Goal: Task Accomplishment & Management: Use online tool/utility

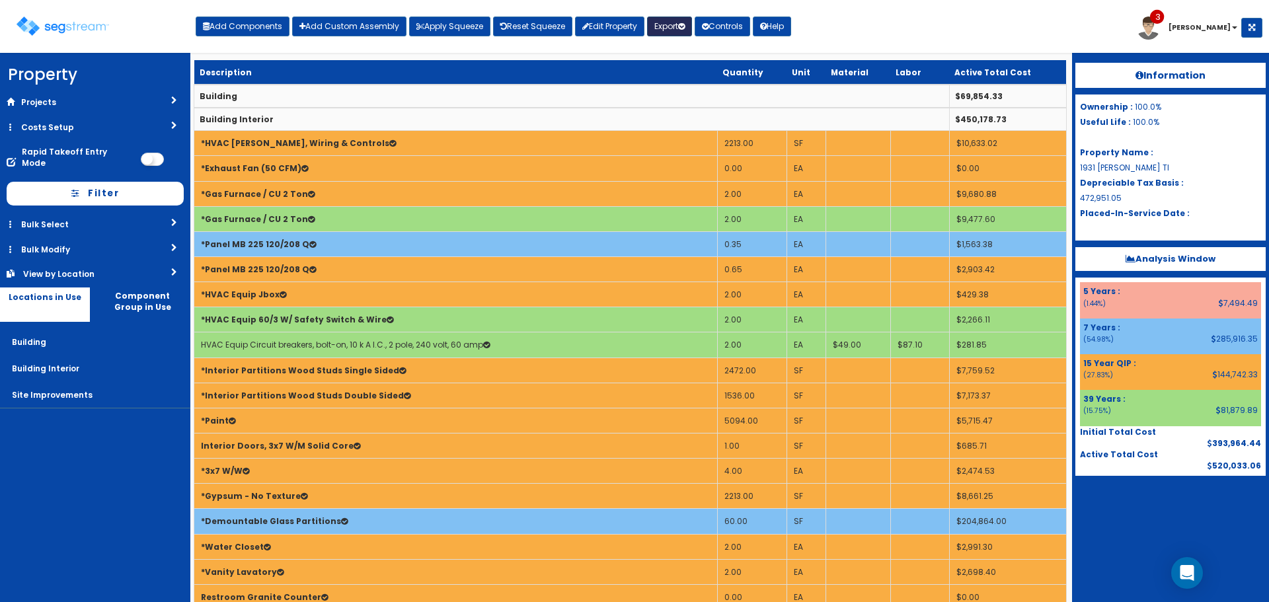
click at [683, 28] on button "Export" at bounding box center [669, 27] width 45 height 20
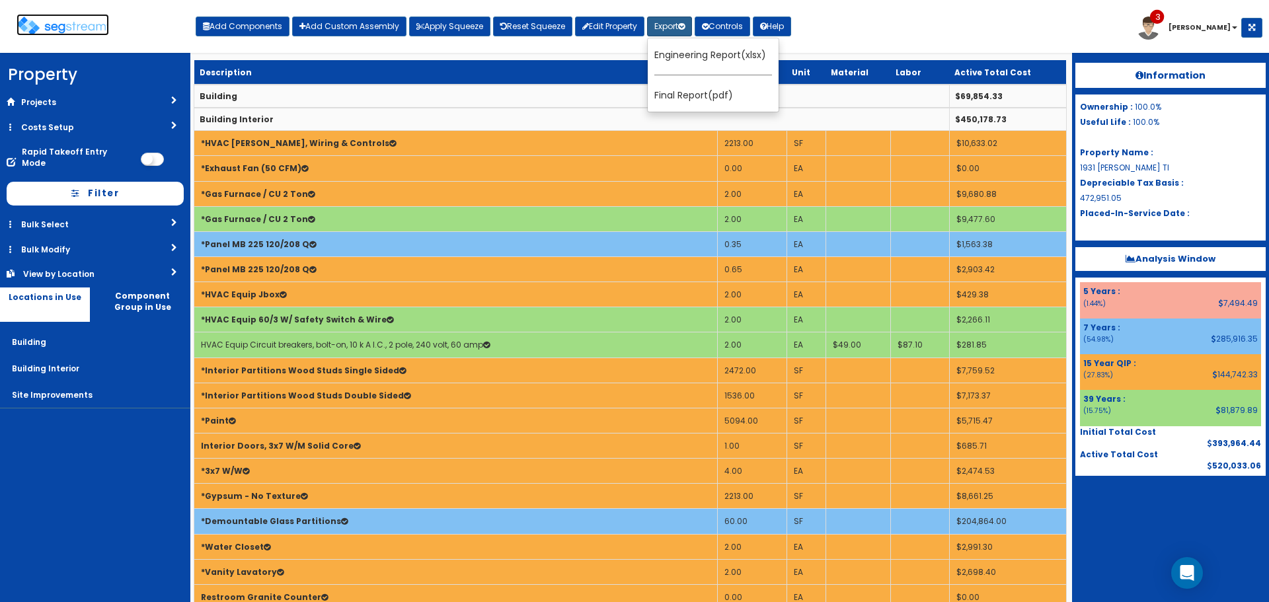
click at [81, 28] on img at bounding box center [63, 26] width 93 height 19
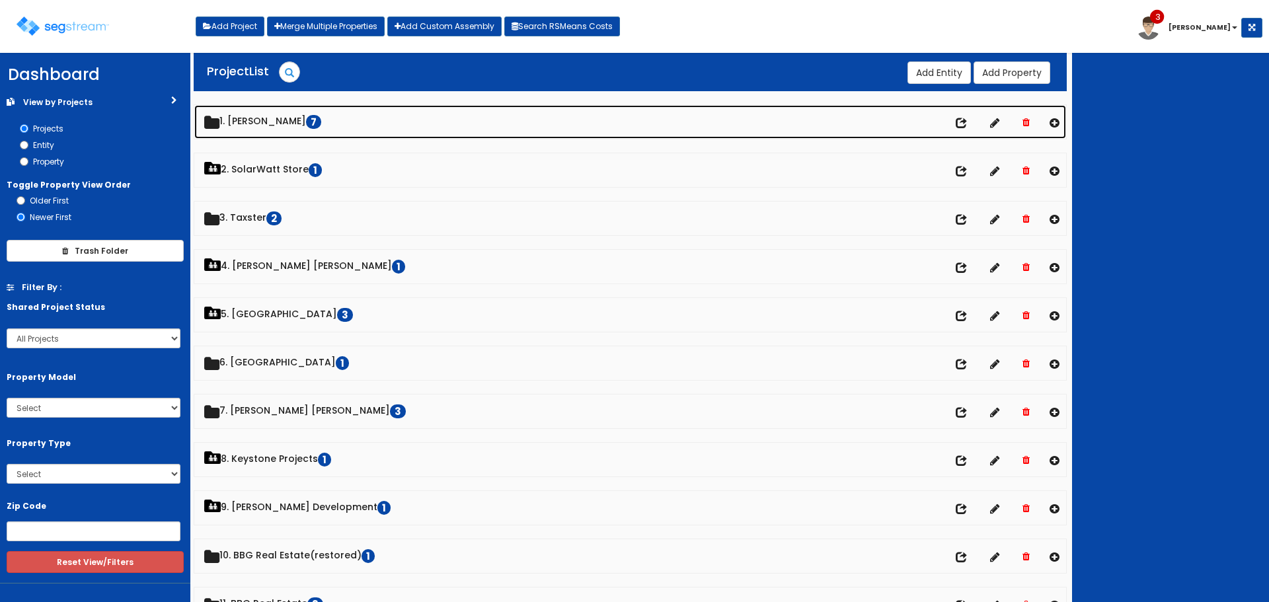
click at [268, 117] on link "1. Doug Sampson 7" at bounding box center [630, 122] width 872 height 34
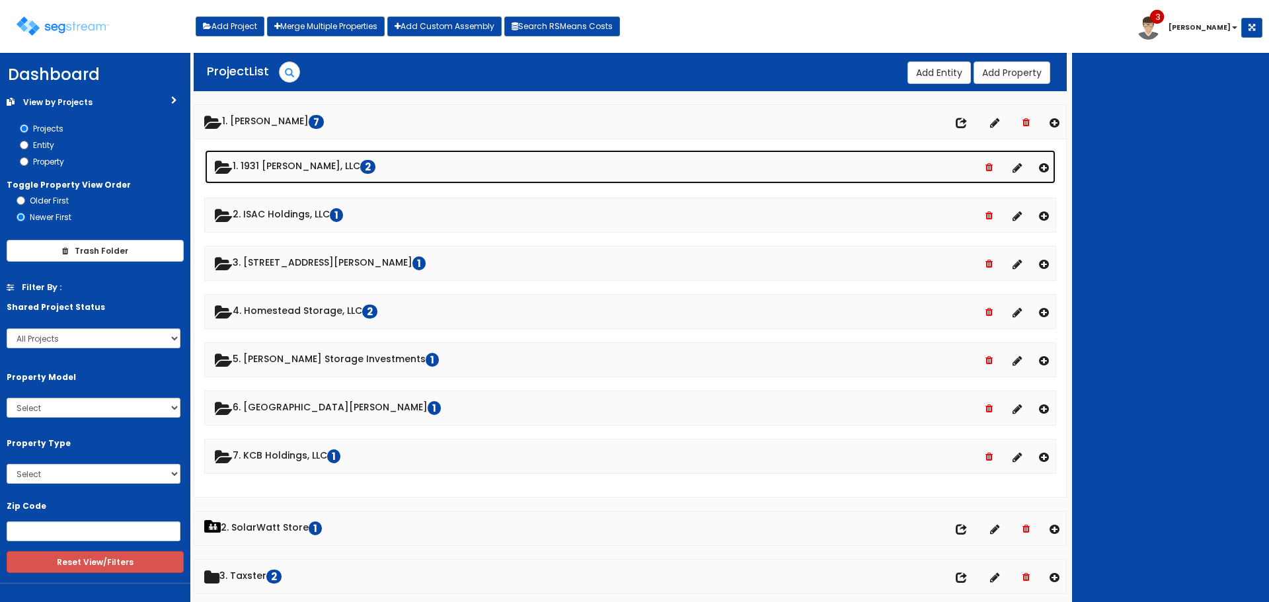
click at [288, 170] on link "1. 1931 Stevens, LLC 2" at bounding box center [630, 167] width 851 height 34
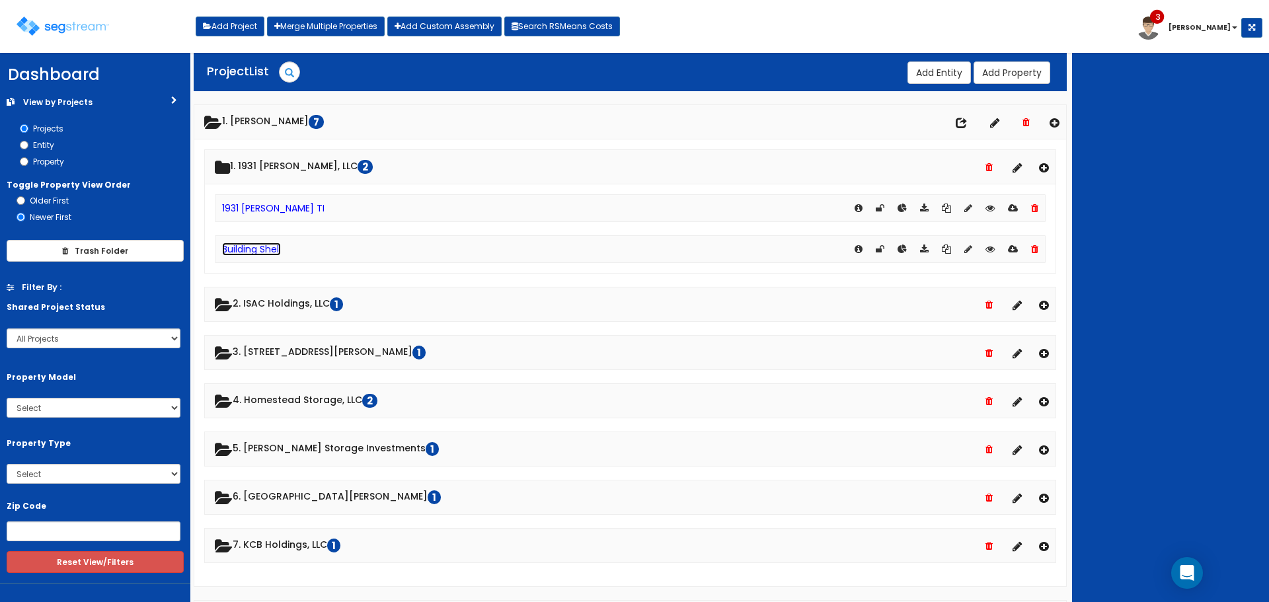
click at [265, 254] on link "Building Shell" at bounding box center [251, 249] width 59 height 13
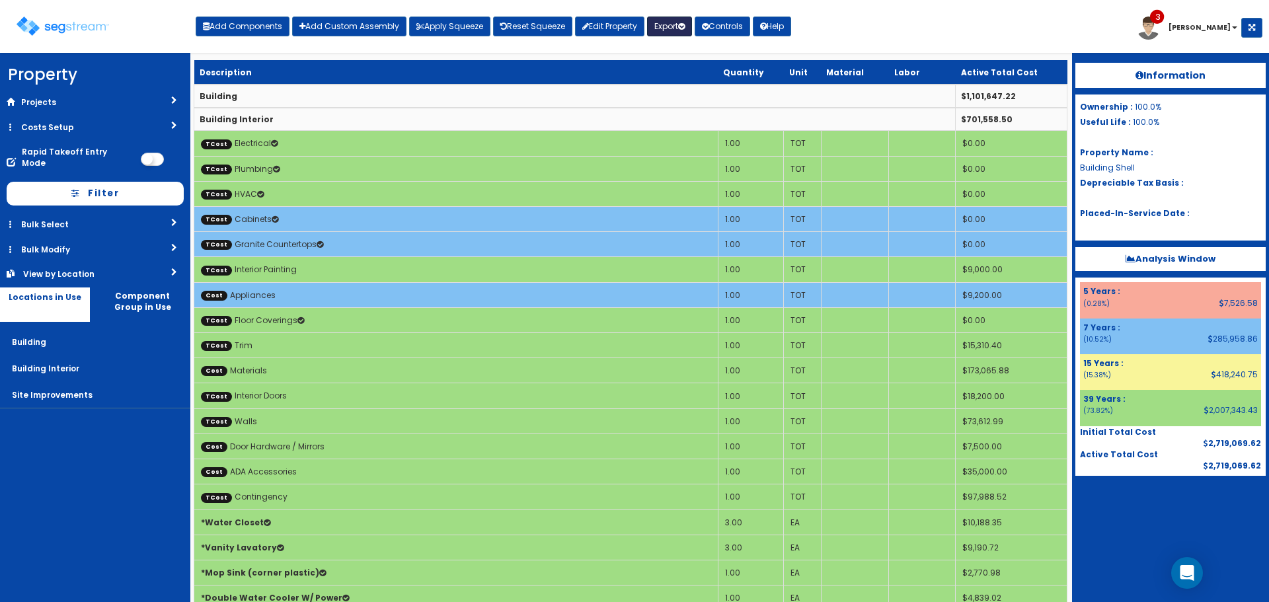
click at [680, 29] on button "Export" at bounding box center [669, 27] width 45 height 20
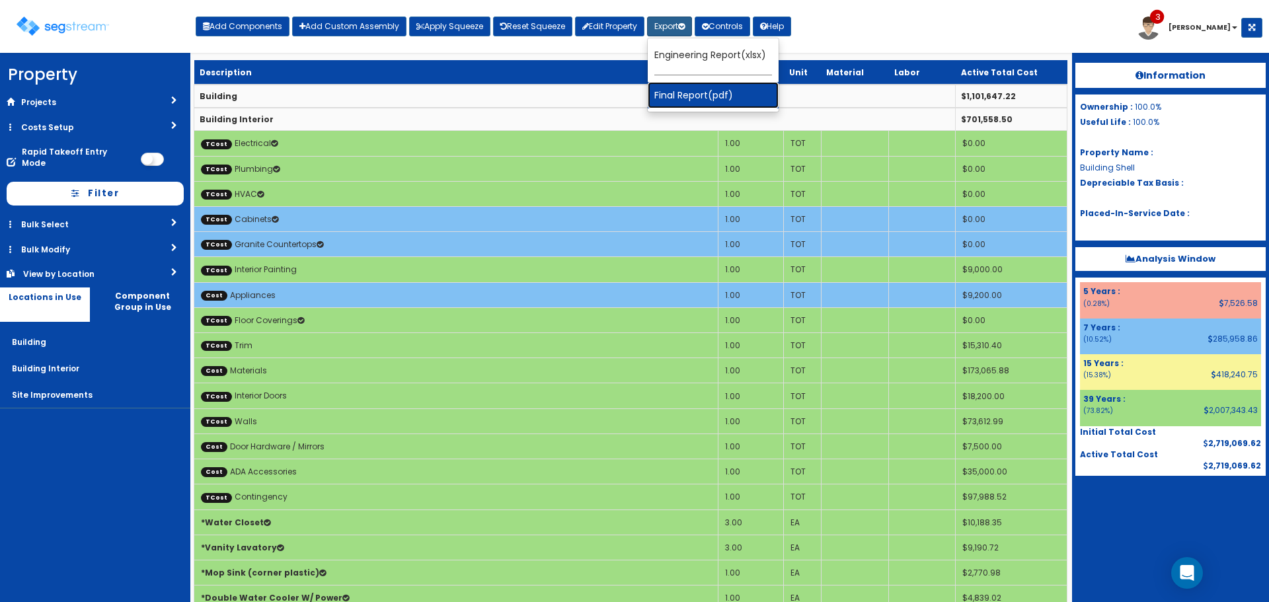
click at [698, 94] on link "Final Report(pdf)" at bounding box center [713, 95] width 131 height 26
